Goal: Go to known website: Access a specific website the user already knows

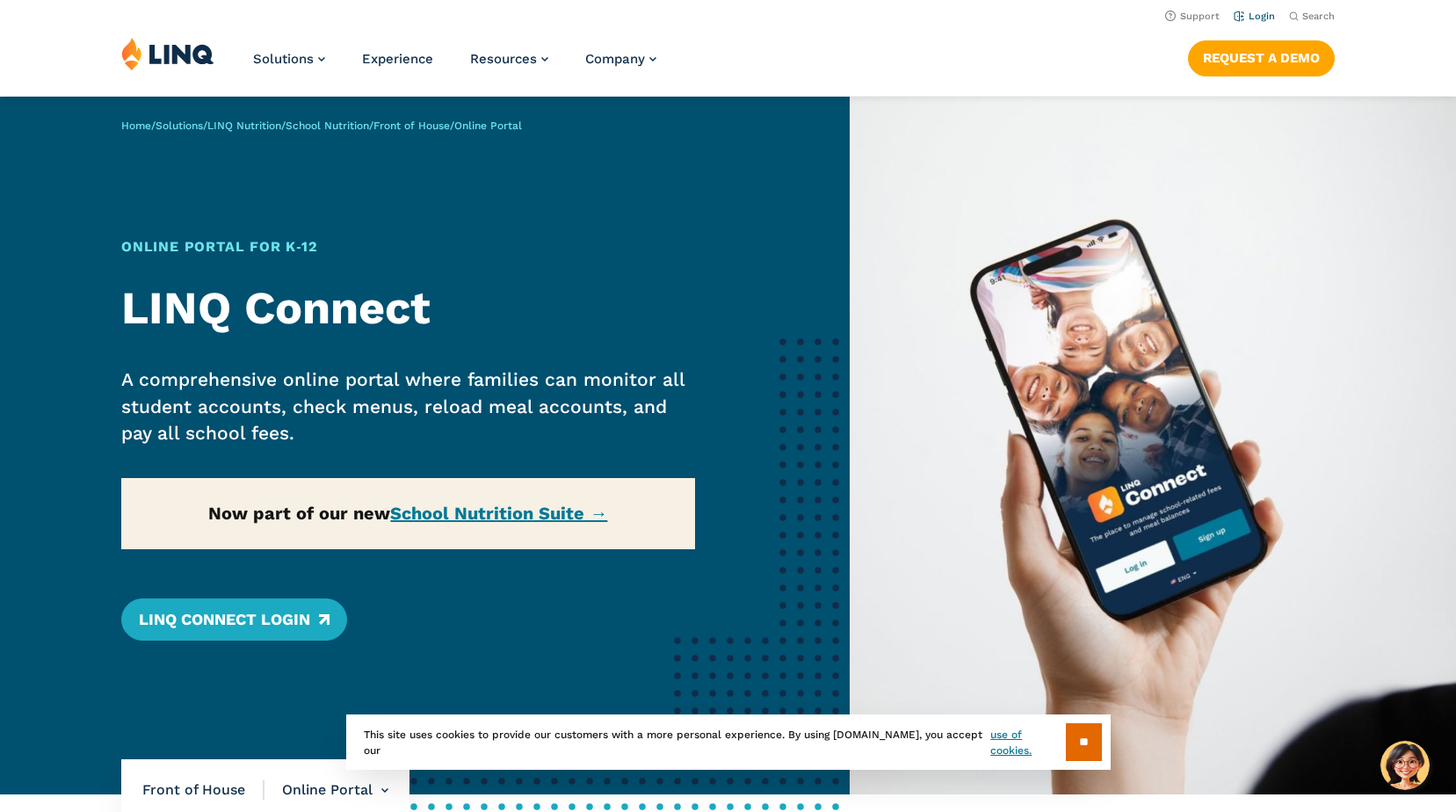
click at [1271, 11] on link "Login" at bounding box center [1255, 17] width 42 height 12
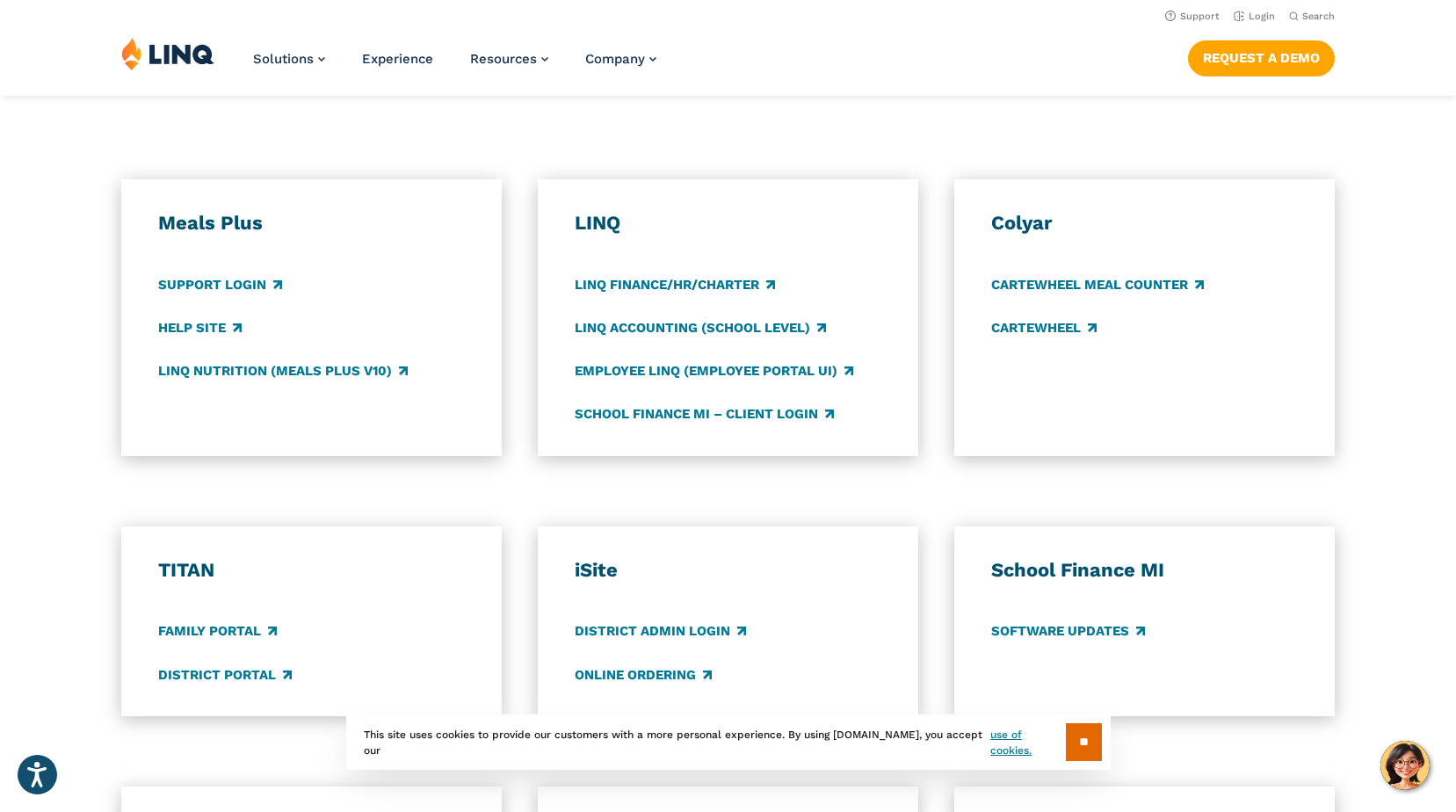
scroll to position [879, 0]
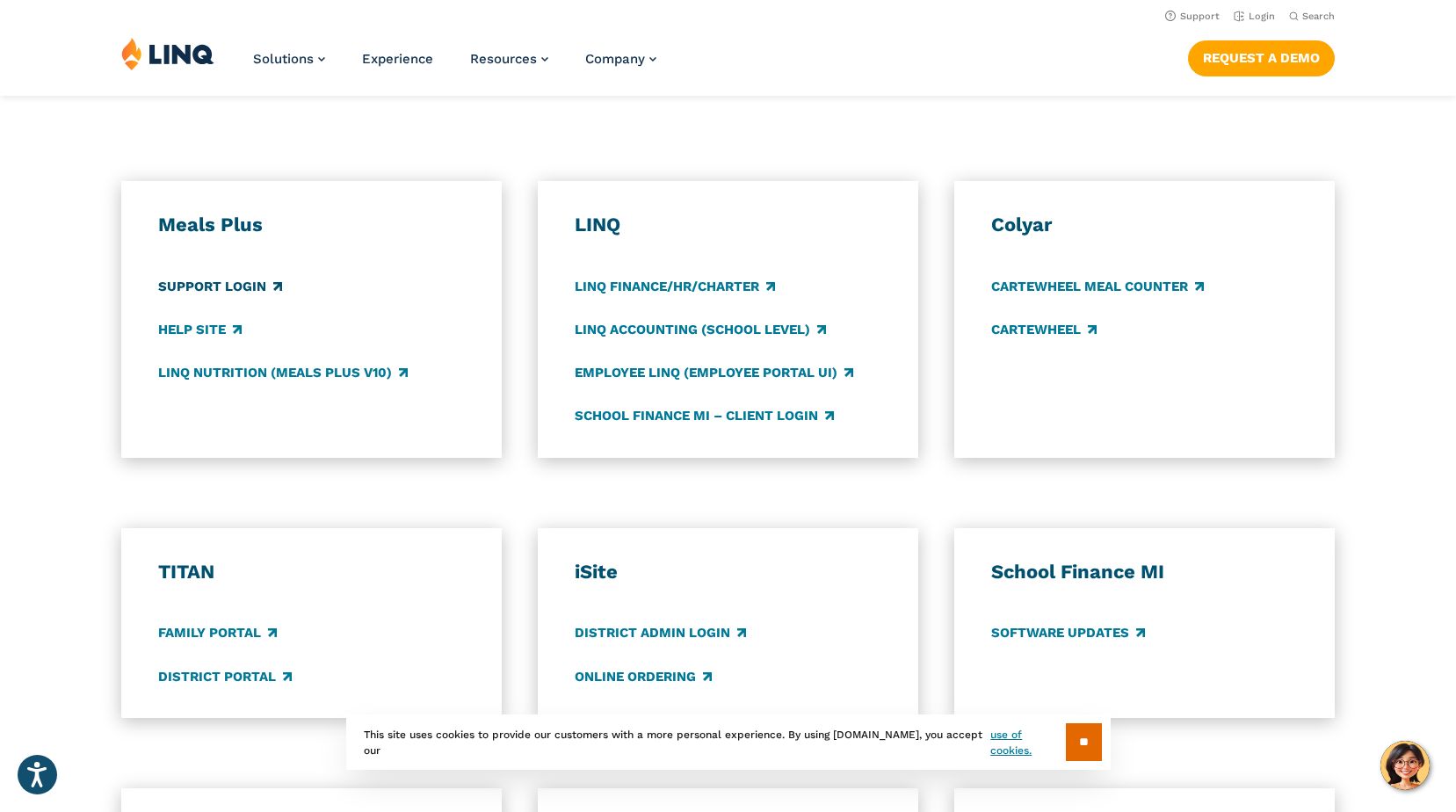
click at [205, 282] on link "Support Login" at bounding box center [220, 287] width 124 height 20
